Goal: Transaction & Acquisition: Purchase product/service

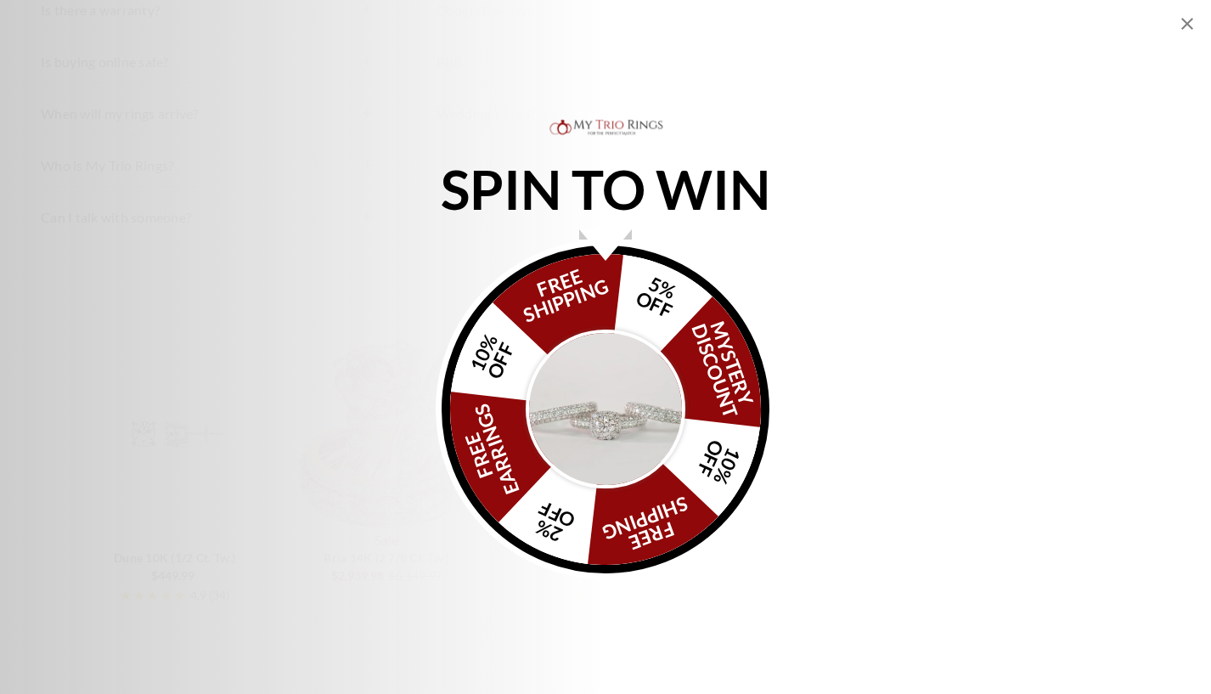
scroll to position [424, 0]
click at [599, 388] on img "Alia popup" at bounding box center [606, 409] width 160 height 160
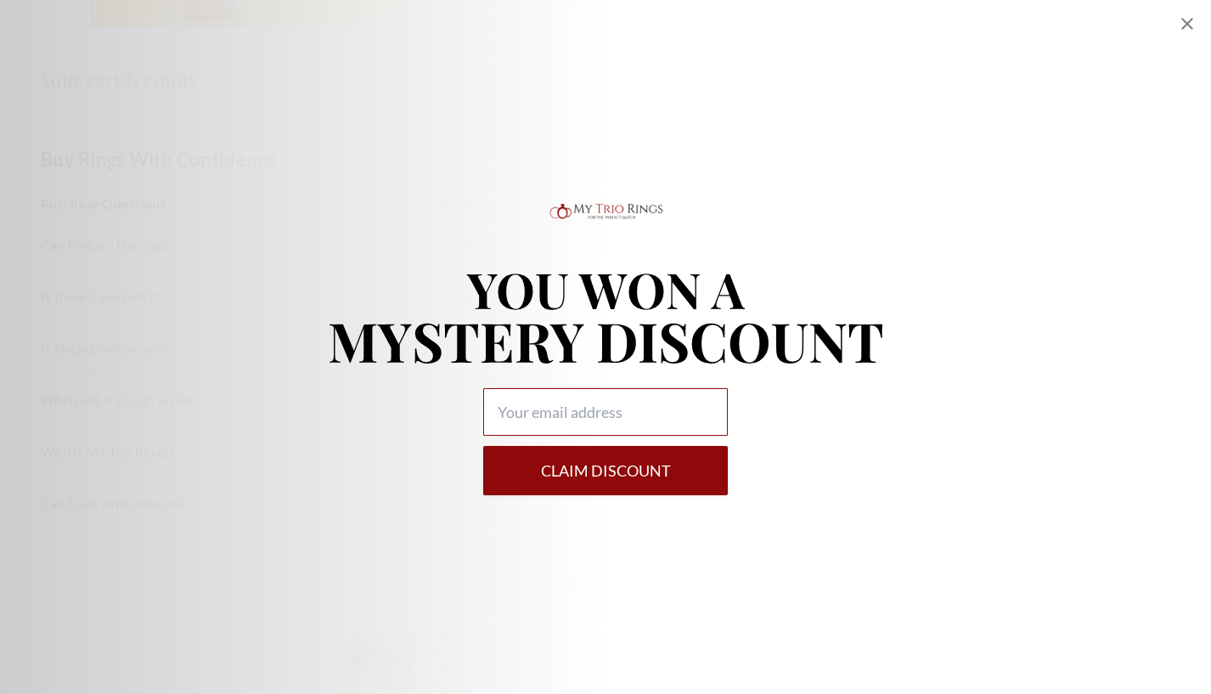
click at [581, 420] on input "Alia popup" at bounding box center [605, 412] width 245 height 48
type input "c"
type input "[EMAIL_ADDRESS][DOMAIN_NAME]"
click at [600, 465] on button "Claim DISCOUNT" at bounding box center [605, 470] width 245 height 49
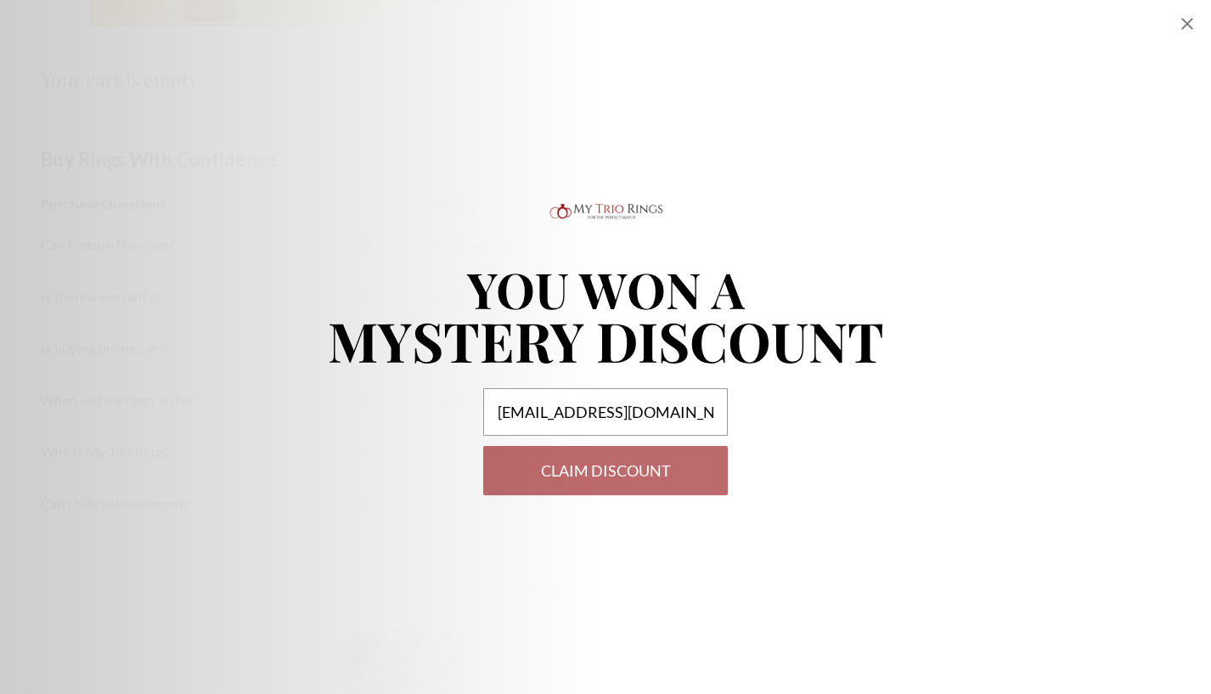
select select "US"
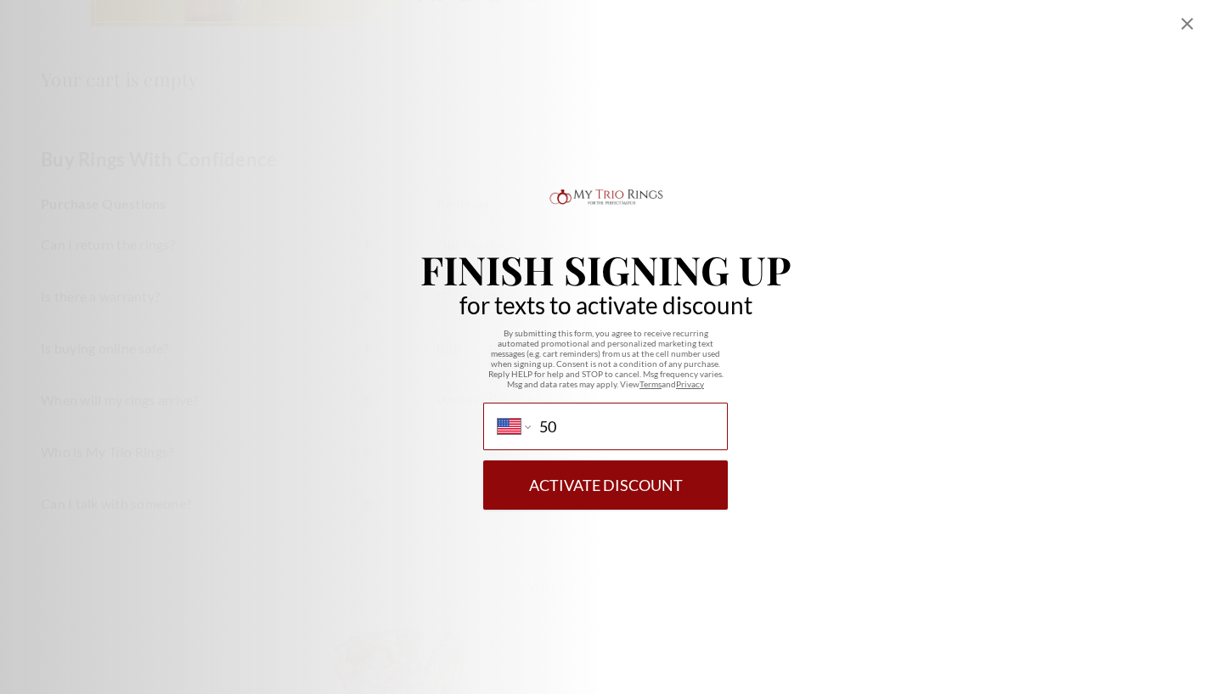
type input "(508)"
type input "[PHONE_NUMBER]"
click at [627, 497] on button "Activate Discount" at bounding box center [605, 484] width 245 height 49
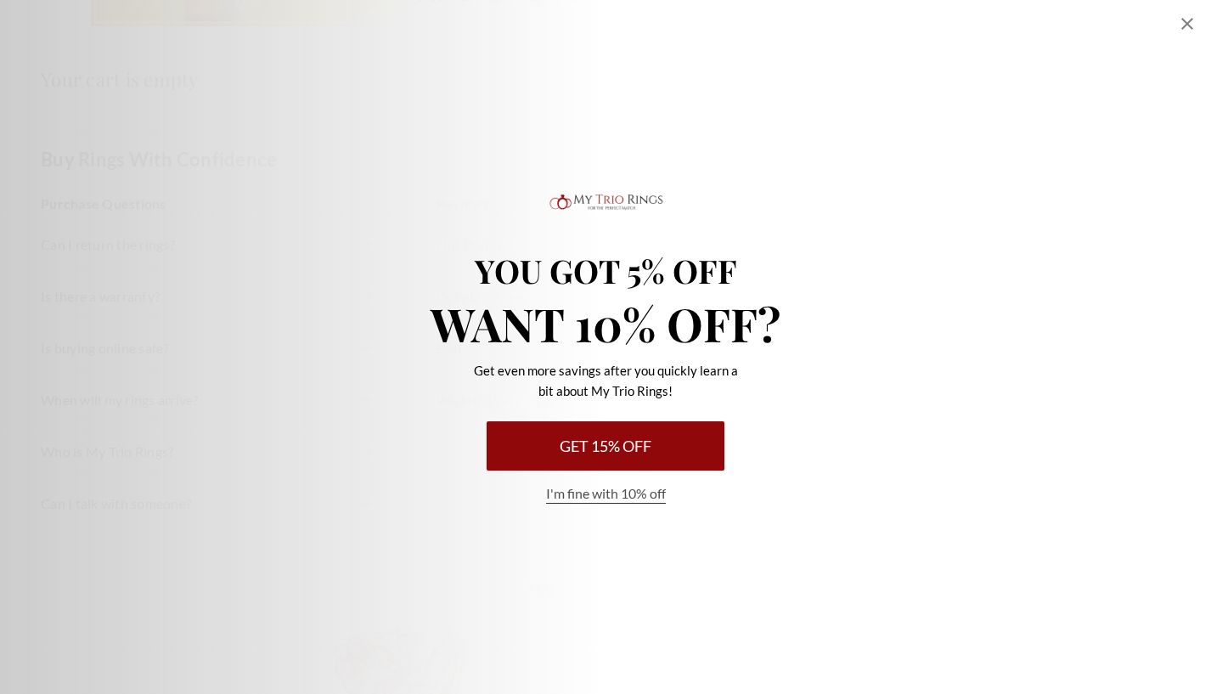
click at [618, 442] on button "Get 15% Off" at bounding box center [605, 445] width 238 height 49
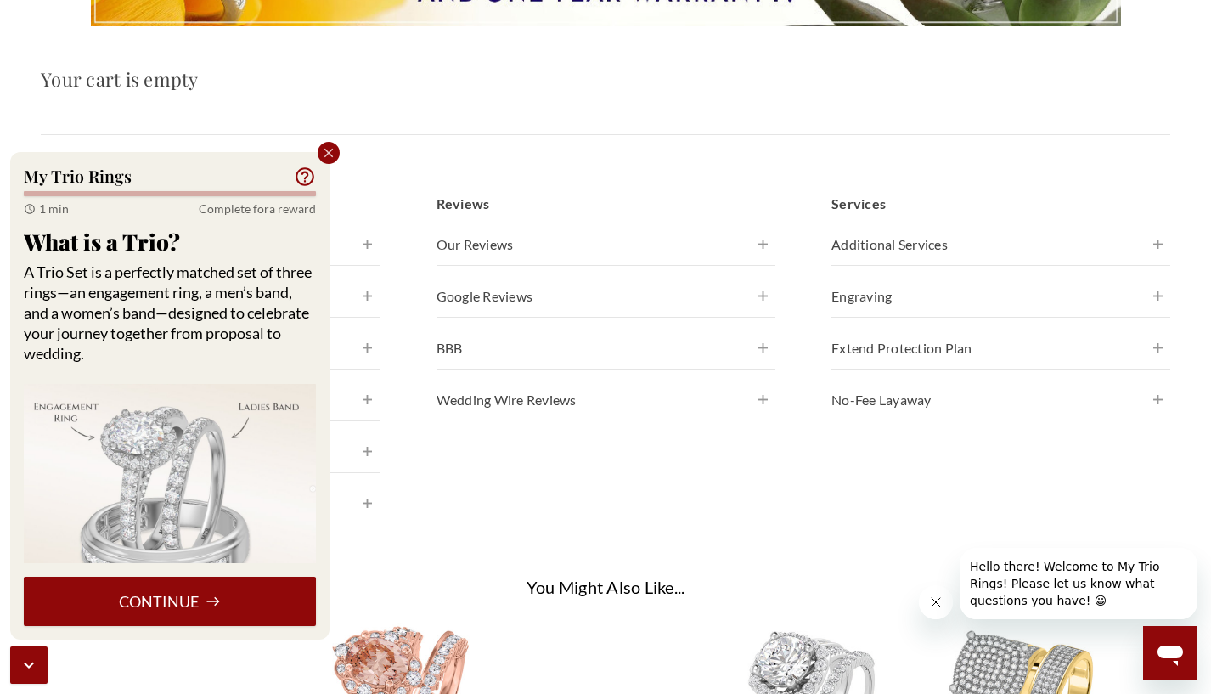
click at [172, 608] on button "Continue" at bounding box center [170, 600] width 292 height 49
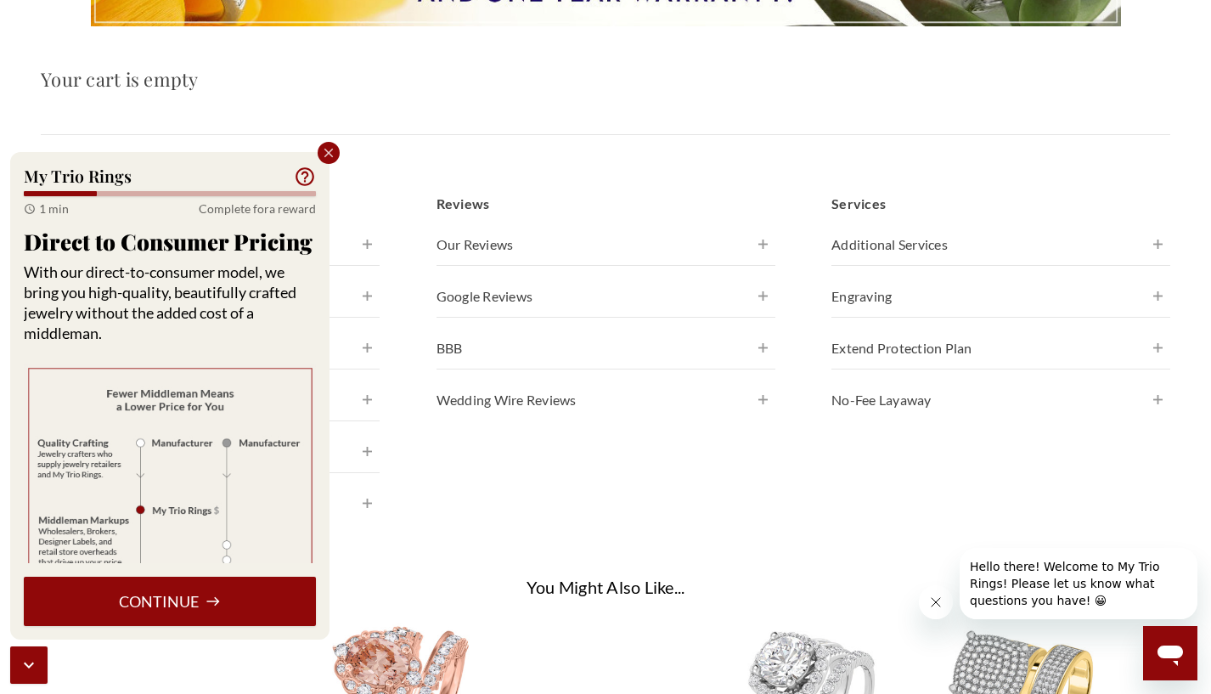
click at [163, 593] on button "Continue" at bounding box center [170, 600] width 292 height 49
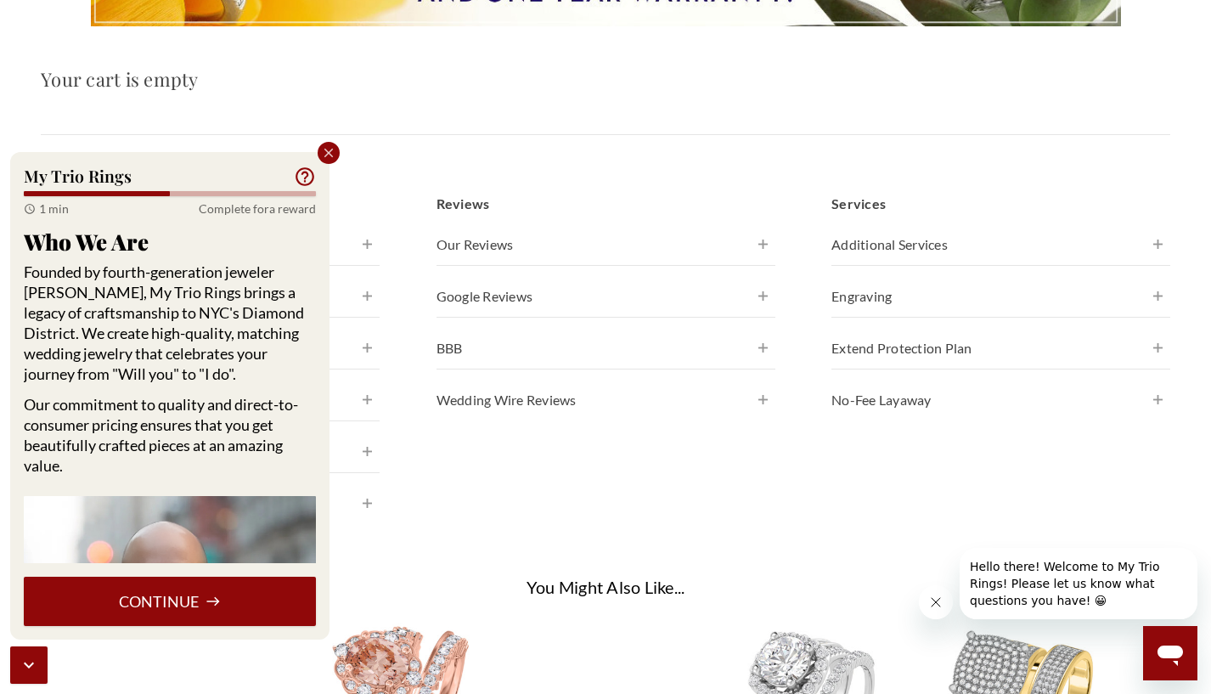
click at [180, 606] on button "Continue" at bounding box center [170, 600] width 292 height 49
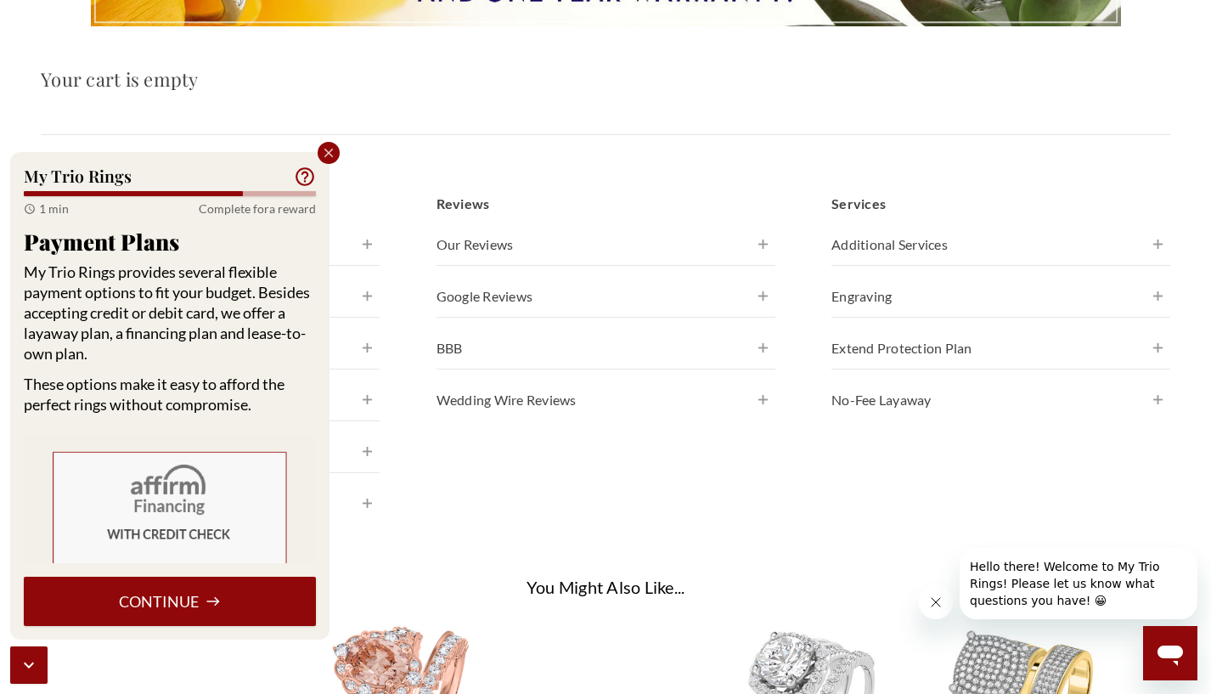
click at [187, 604] on button "Continue" at bounding box center [170, 600] width 292 height 49
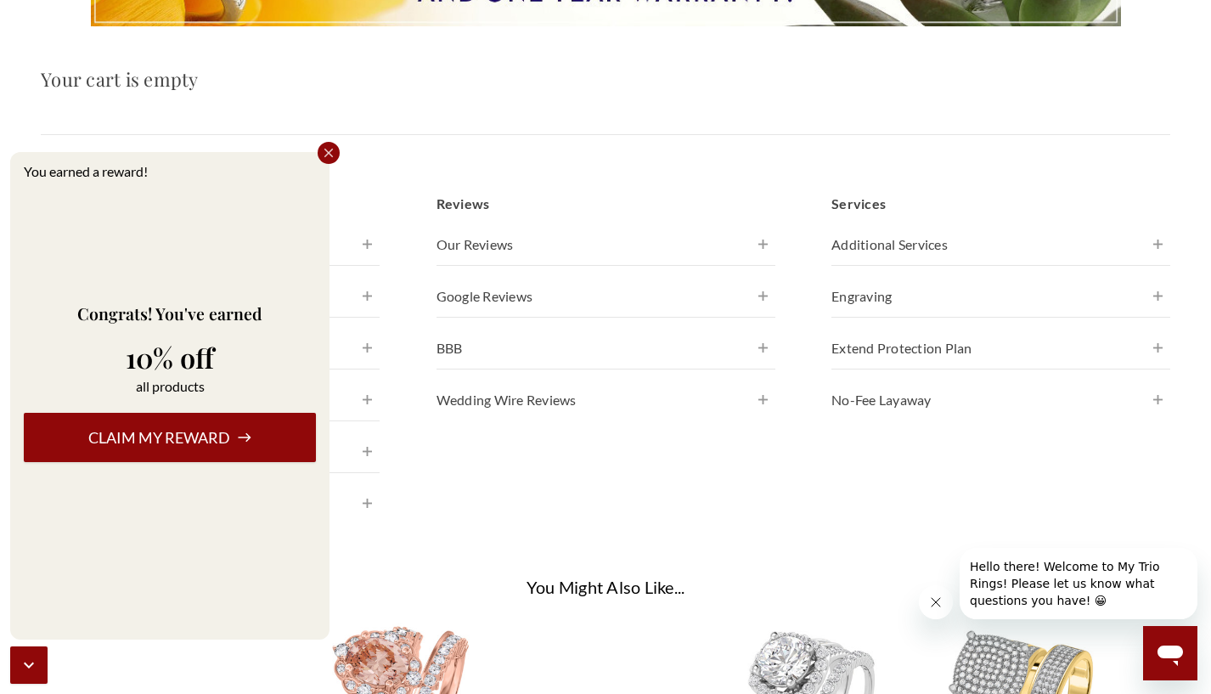
click at [190, 439] on button "Claim my reward" at bounding box center [170, 437] width 292 height 49
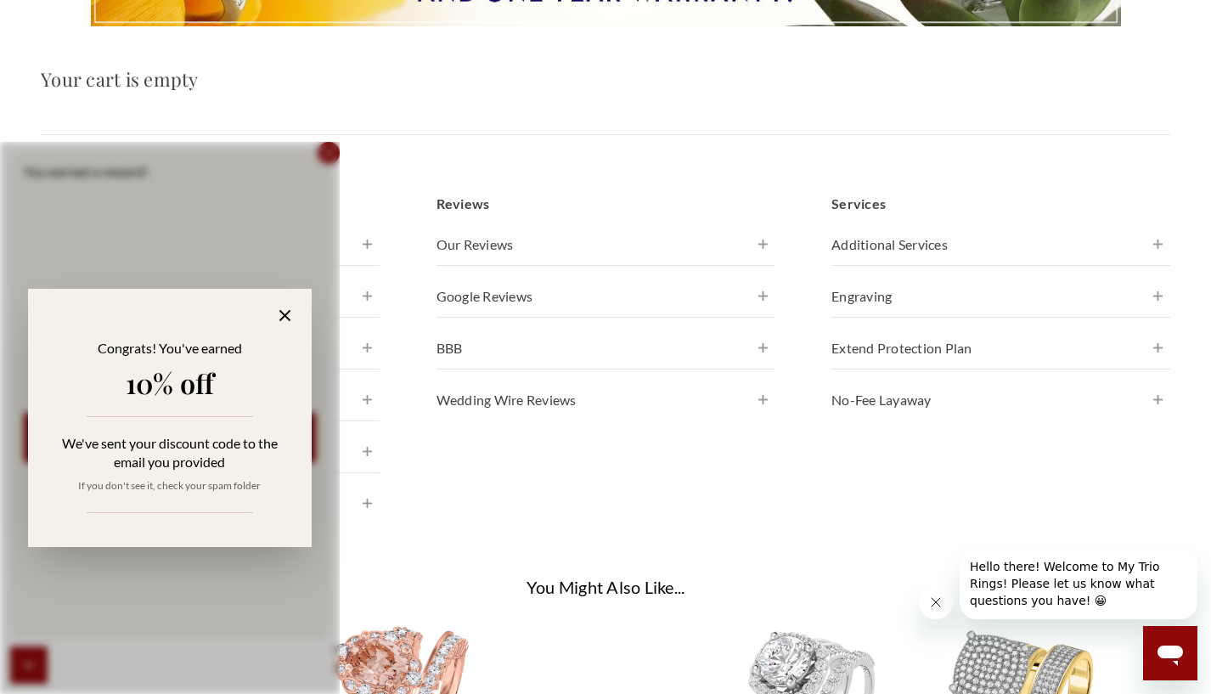
click at [286, 318] on icon at bounding box center [284, 315] width 11 height 11
select select "US"
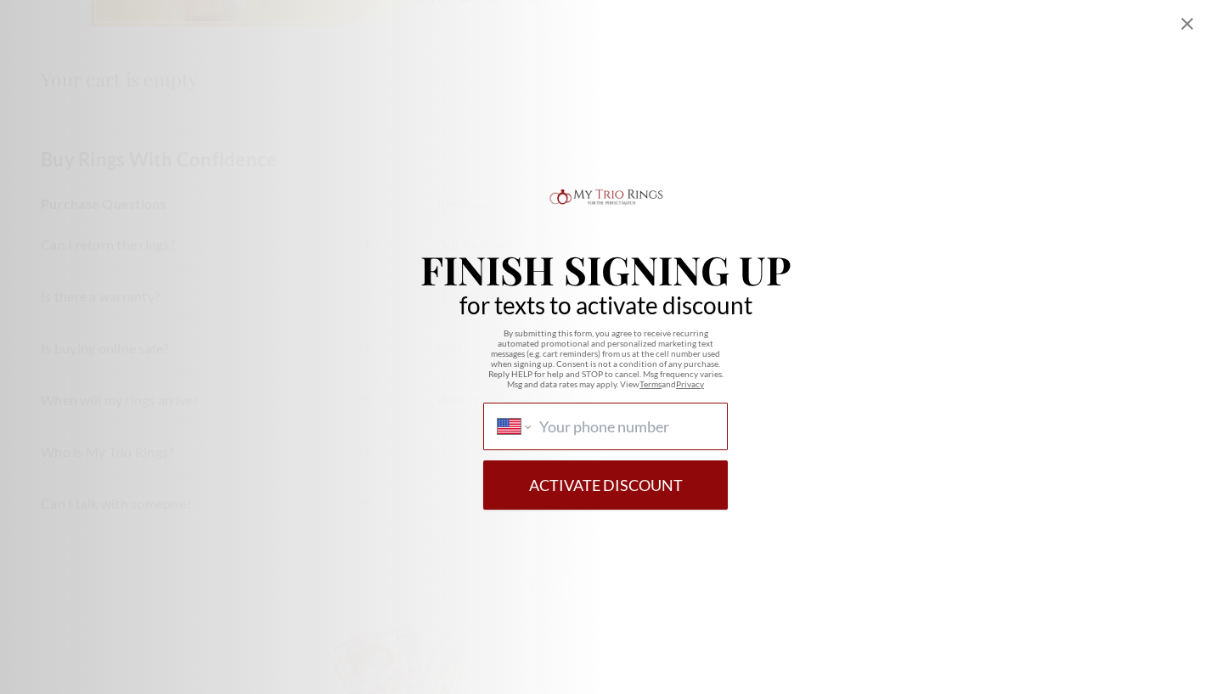
click at [702, 427] on input "International [GEOGRAPHIC_DATA] [GEOGRAPHIC_DATA] [GEOGRAPHIC_DATA] [GEOGRAPHIC…" at bounding box center [626, 426] width 174 height 19
type input "[PHONE_NUMBER]"
click at [614, 475] on button "Activate Discount" at bounding box center [605, 484] width 245 height 49
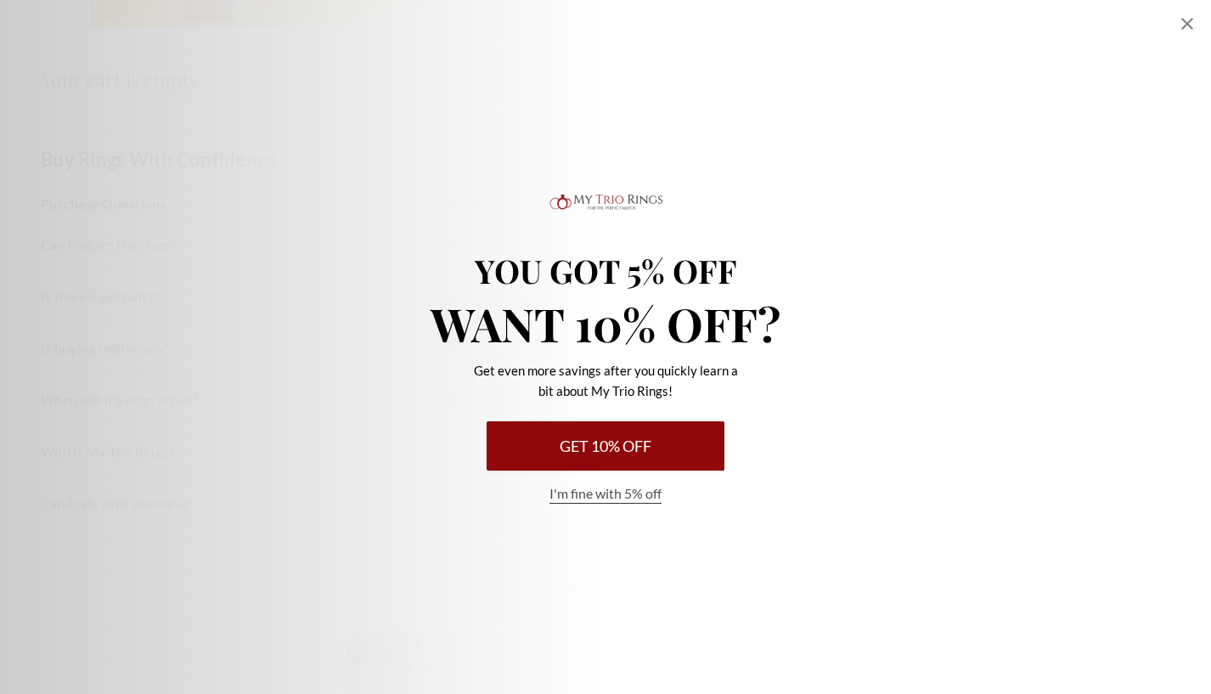
click at [623, 495] on button "I'm fine with 5% off" at bounding box center [605, 494] width 112 height 20
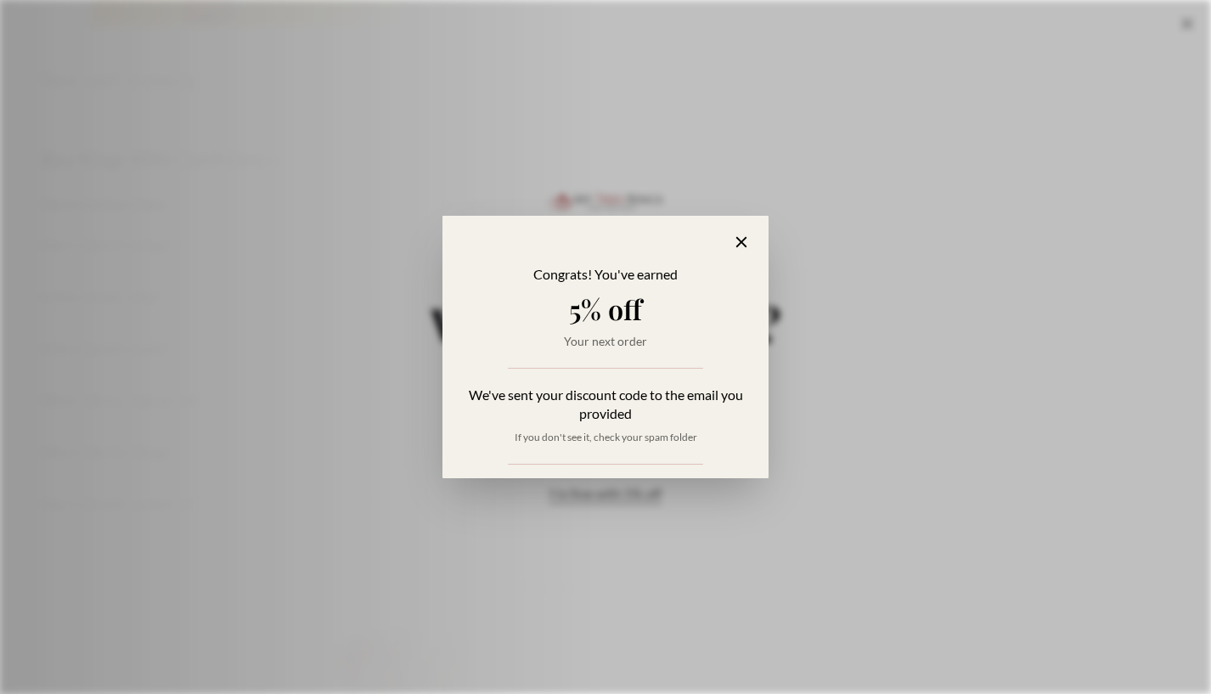
click at [740, 238] on icon "Alia popup" at bounding box center [742, 243] width 20 height 20
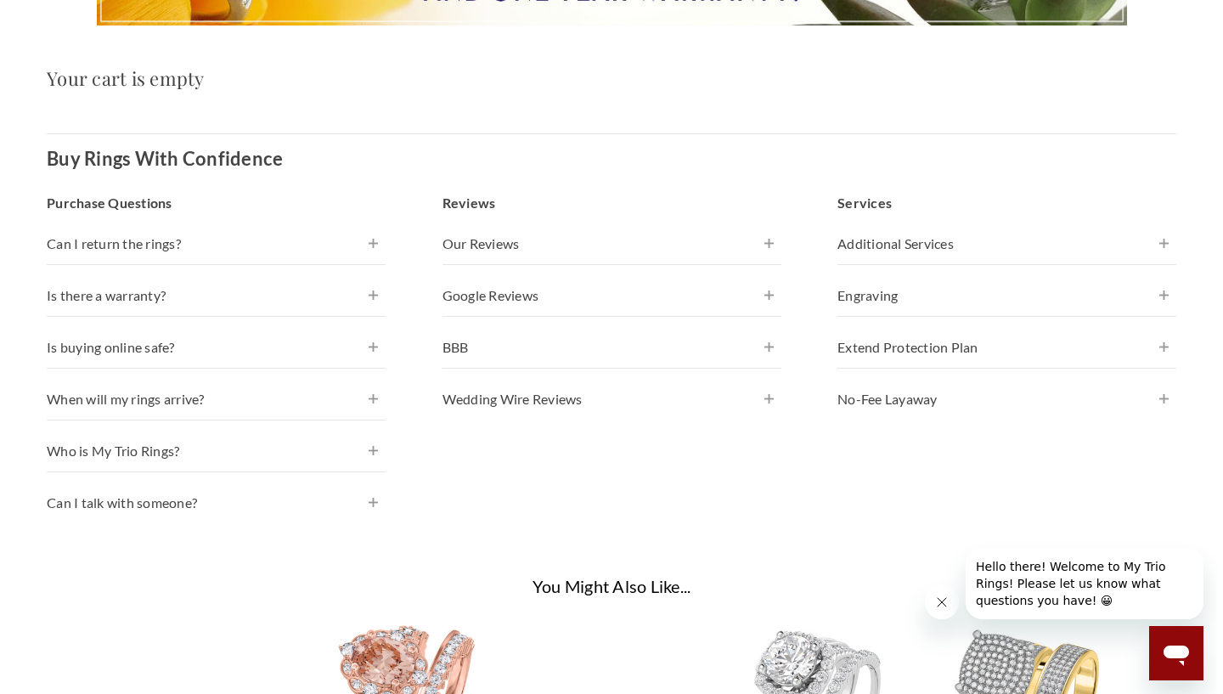
scroll to position [0, 0]
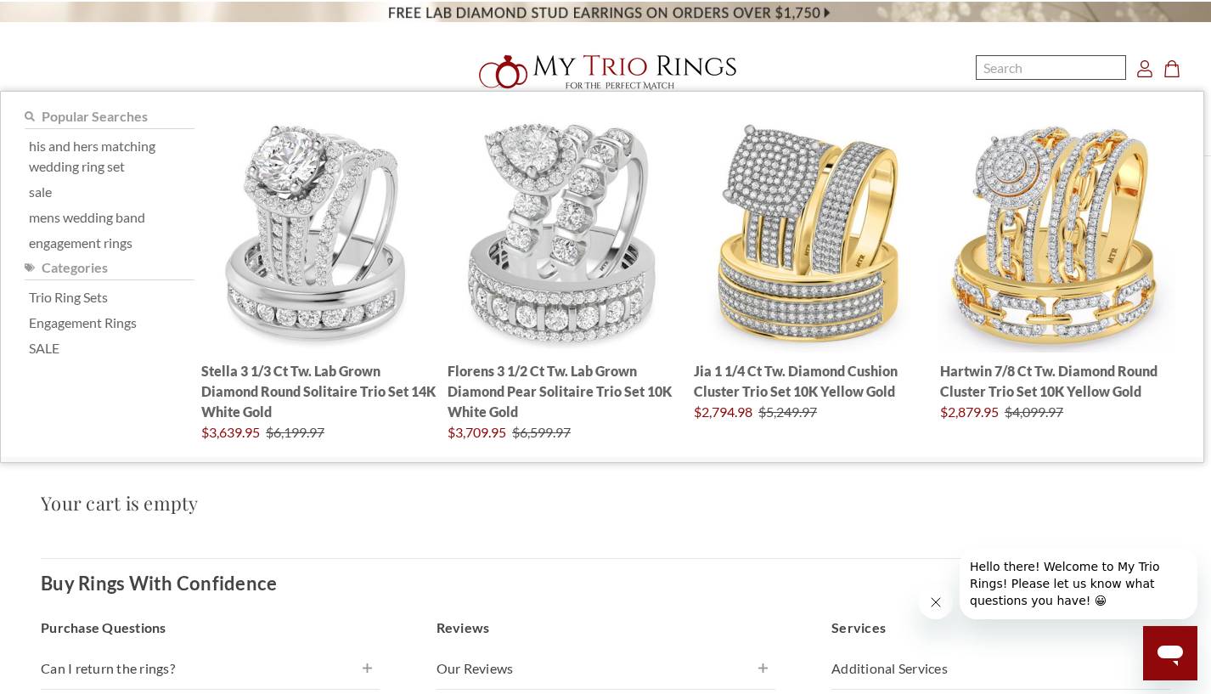
click at [1026, 68] on input "Search" at bounding box center [1050, 67] width 150 height 25
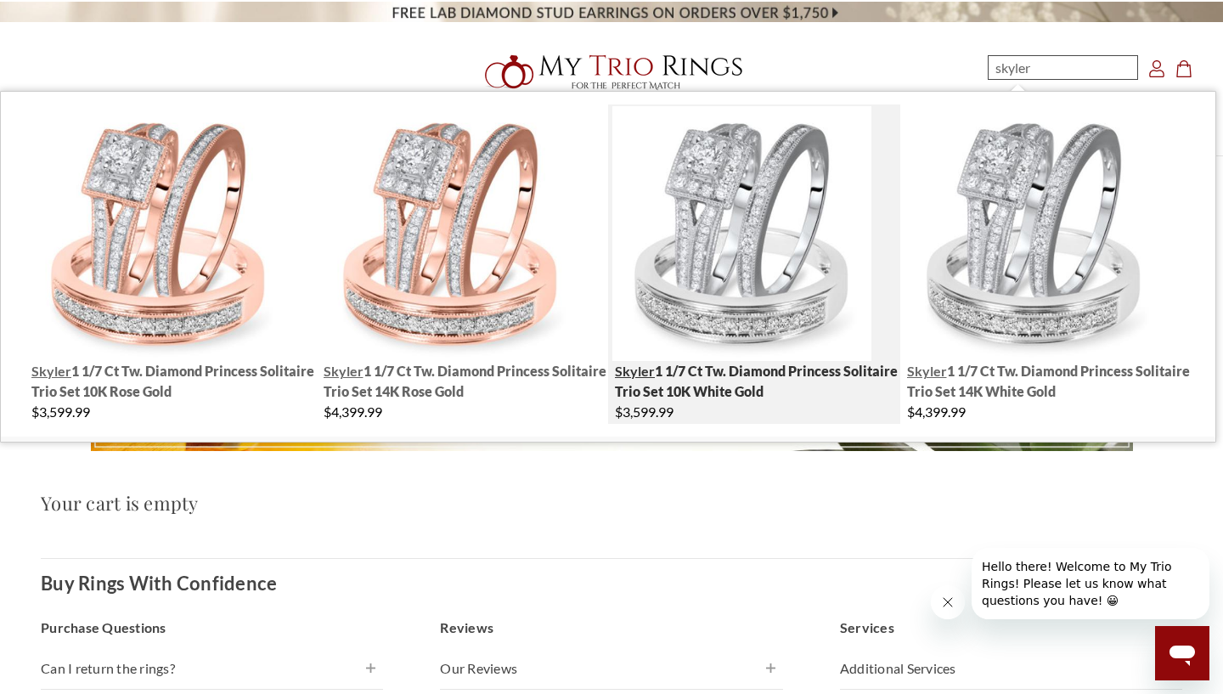
type input "skyler"
click at [724, 384] on span "Skyler 1 1/7 ct tw. Diamond Princess Solitaire Trio Set 10K White Gold" at bounding box center [756, 381] width 283 height 37
